Goal: Task Accomplishment & Management: Manage account settings

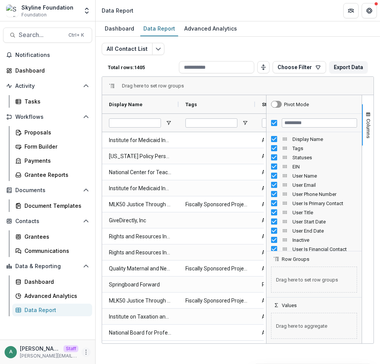
click at [87, 354] on icon "More" at bounding box center [86, 352] width 6 height 6
drag, startPoint x: 87, startPoint y: 354, endPoint x: 102, endPoint y: 352, distance: 15.0
click at [88, 354] on icon "More" at bounding box center [86, 352] width 6 height 6
click at [87, 350] on icon "More" at bounding box center [86, 352] width 6 height 6
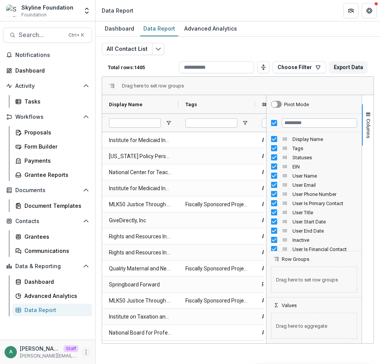
click at [88, 351] on icon "More" at bounding box center [86, 352] width 6 height 6
click at [86, 354] on circle "More" at bounding box center [86, 354] width 0 height 0
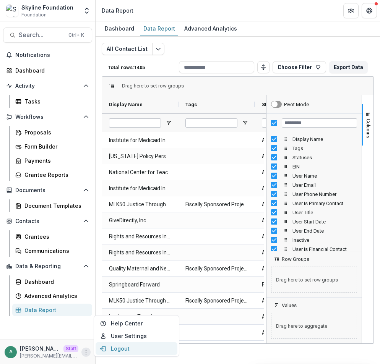
click at [114, 351] on button "Logout" at bounding box center [137, 348] width 82 height 13
